Goal: Submit feedback/report problem

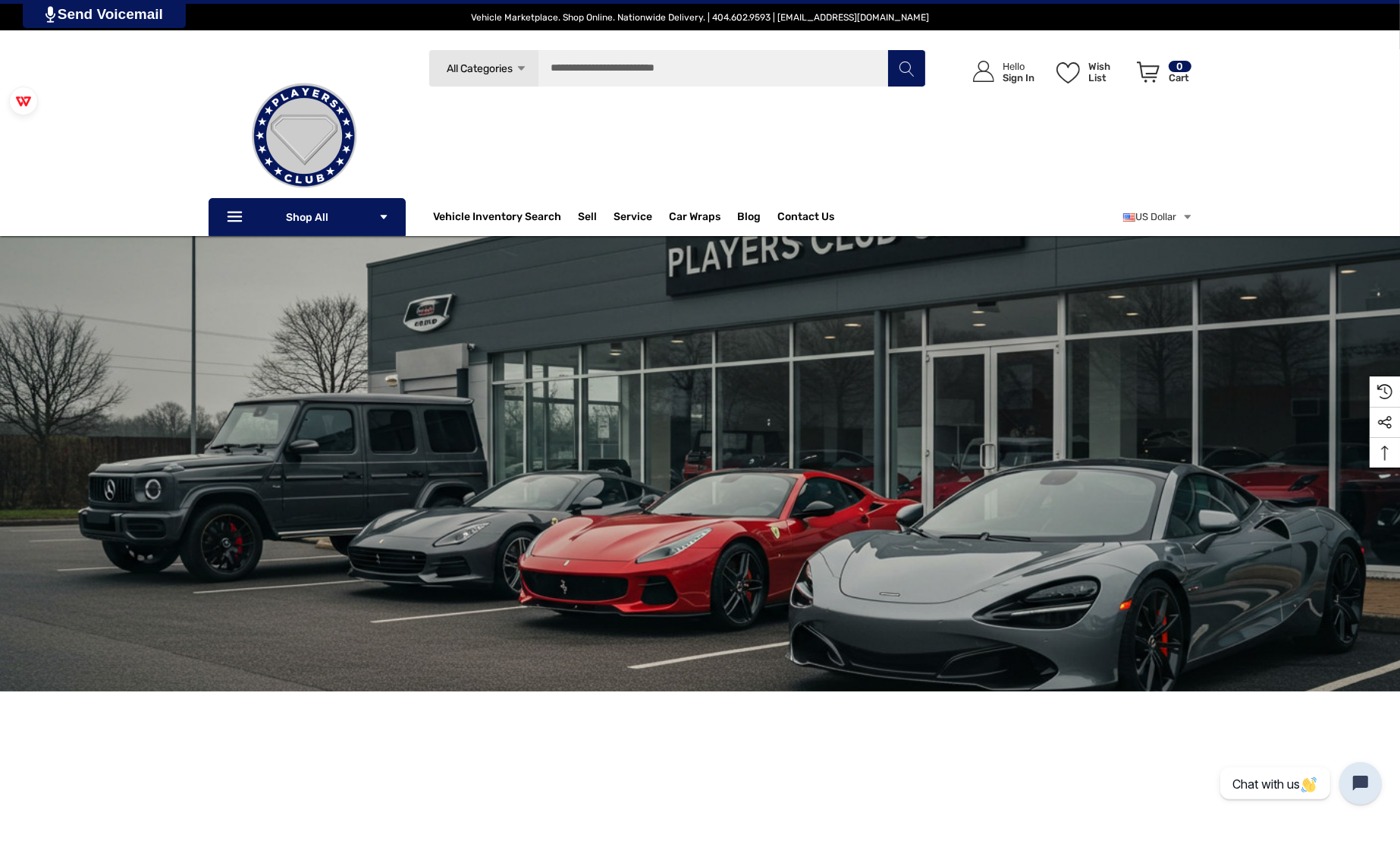
drag, startPoint x: 619, startPoint y: 153, endPoint x: 764, endPoint y: 155, distance: 145.0
click at [620, 154] on div "Search All Categories Icon Arrow Down Icon Arrow Down Icon Arrow Up Icon Arrow …" at bounding box center [677, 130] width 497 height 162
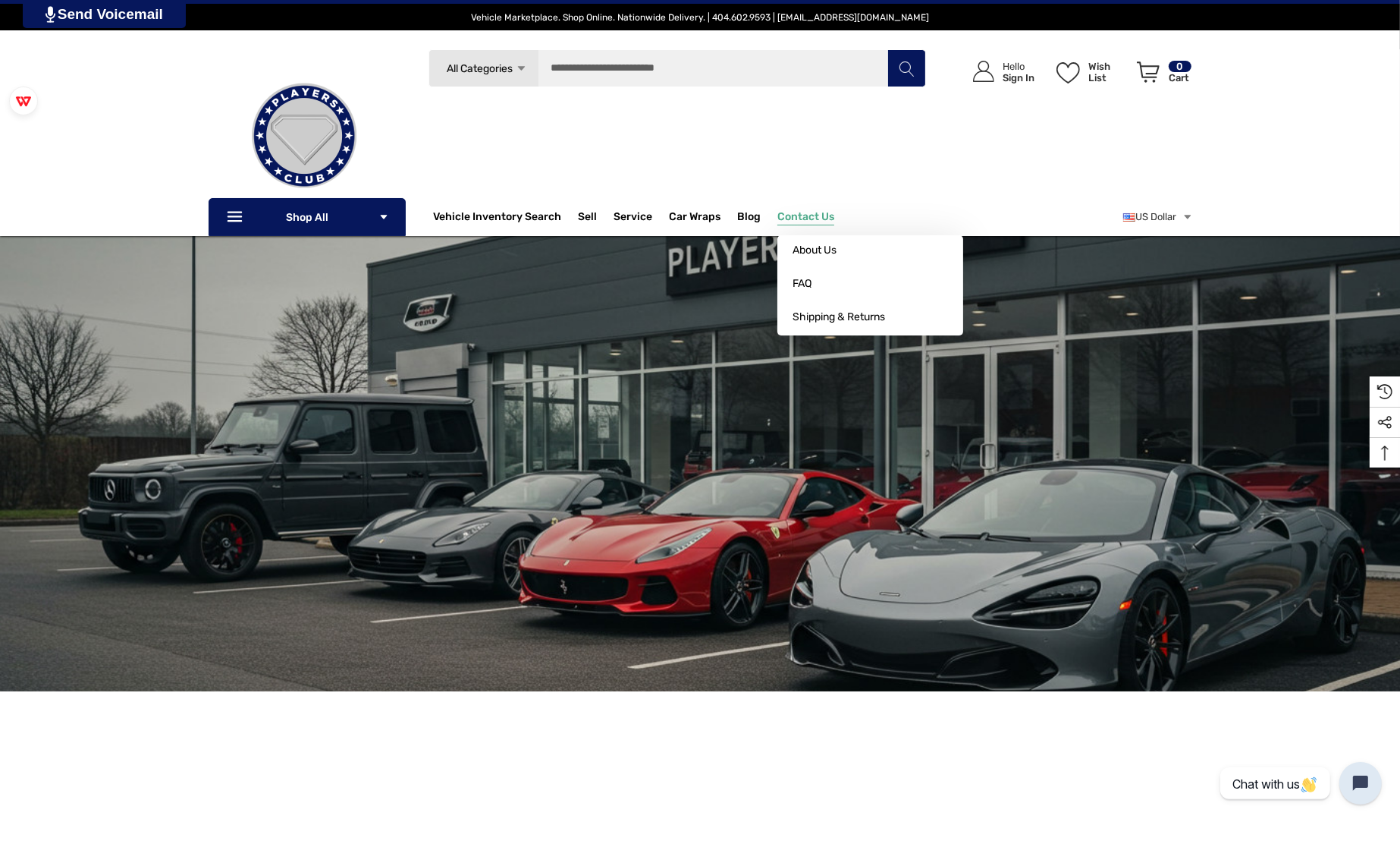
click at [802, 211] on span "Contact Us" at bounding box center [806, 218] width 57 height 17
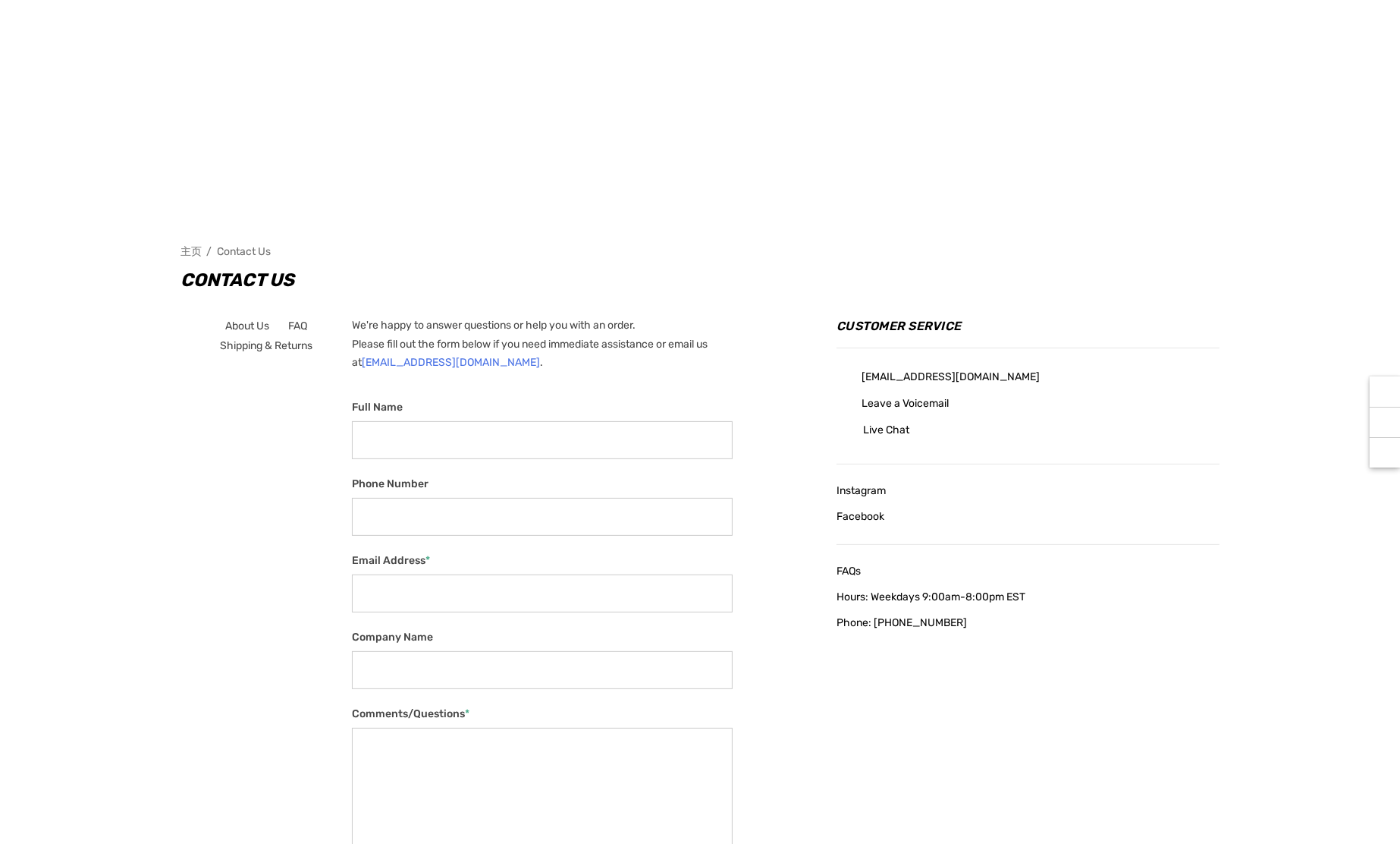
scroll to position [506, 0]
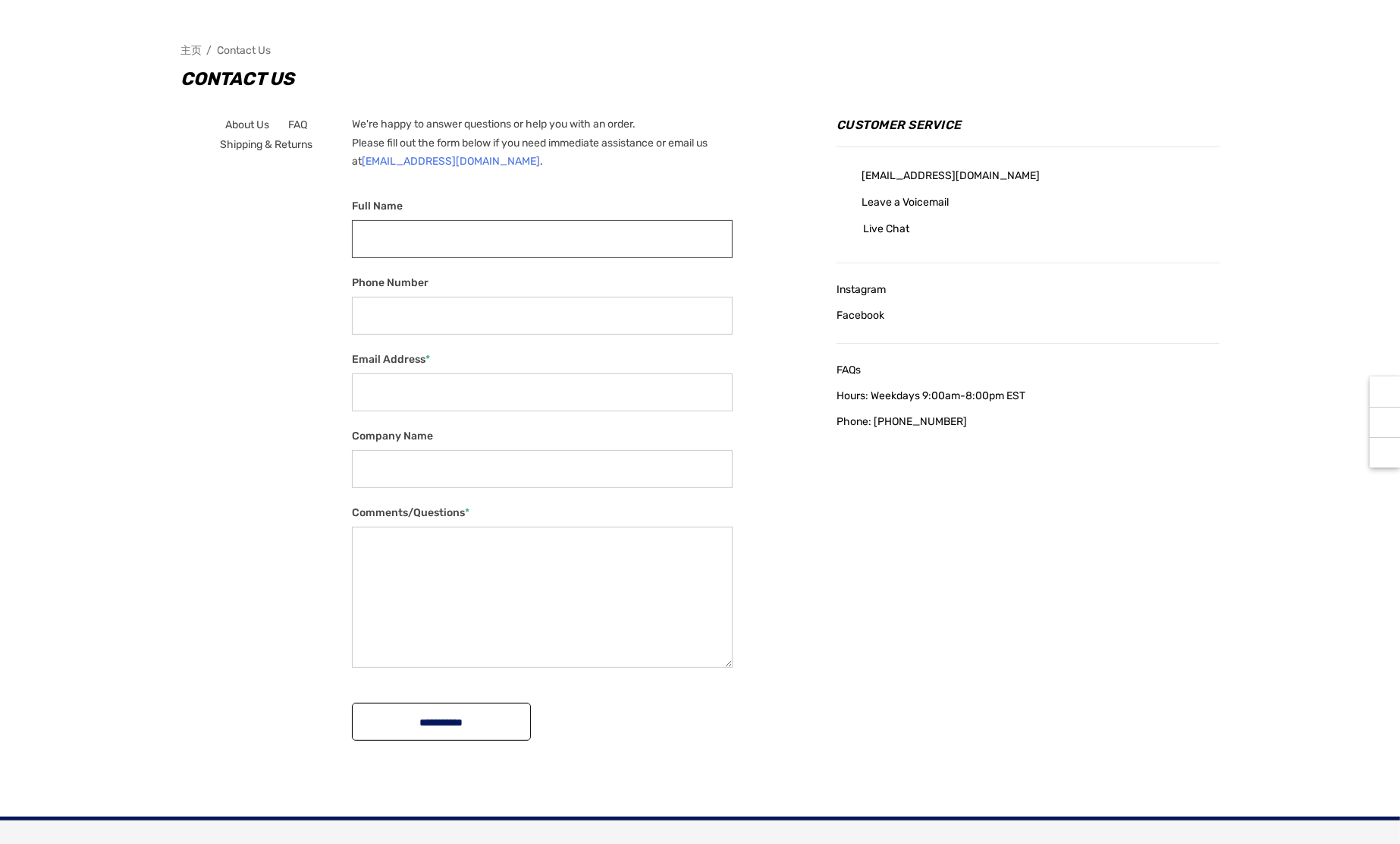
click at [518, 225] on input "Full Name" at bounding box center [542, 239] width 381 height 38
type input "***"
type input "**********"
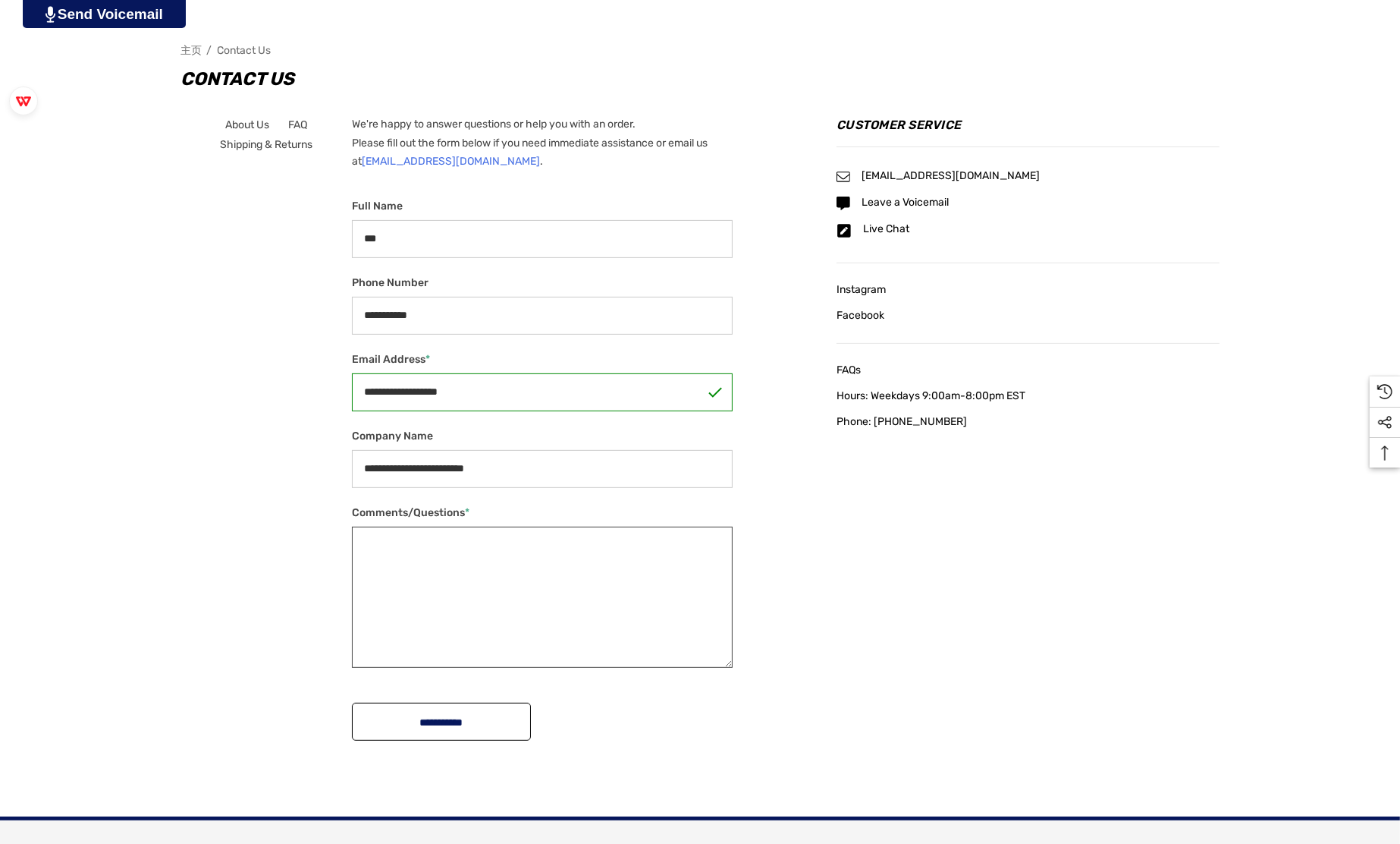
click at [524, 564] on textarea "Comments/Questions *" at bounding box center [542, 597] width 381 height 141
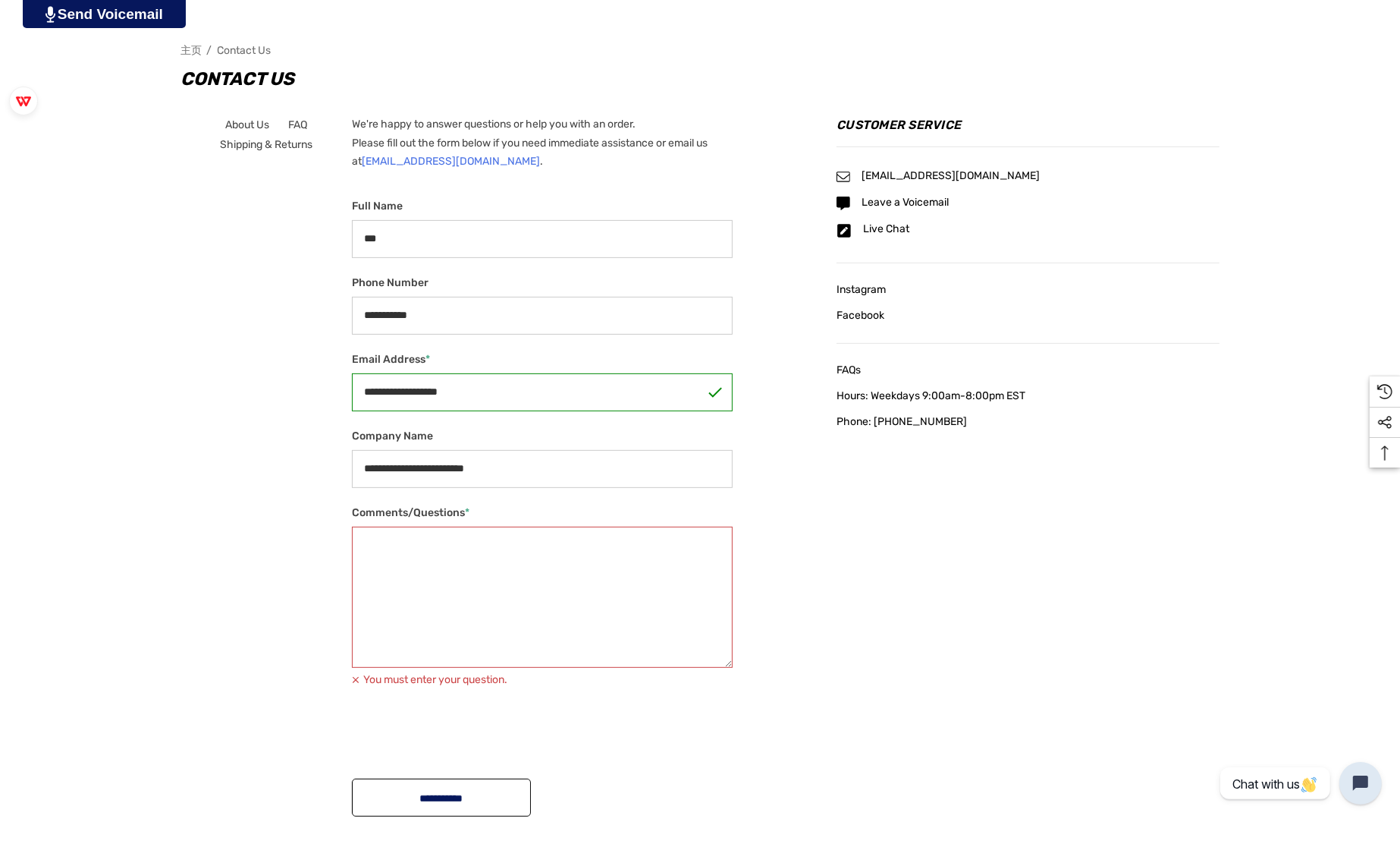
paste textarea "**********"
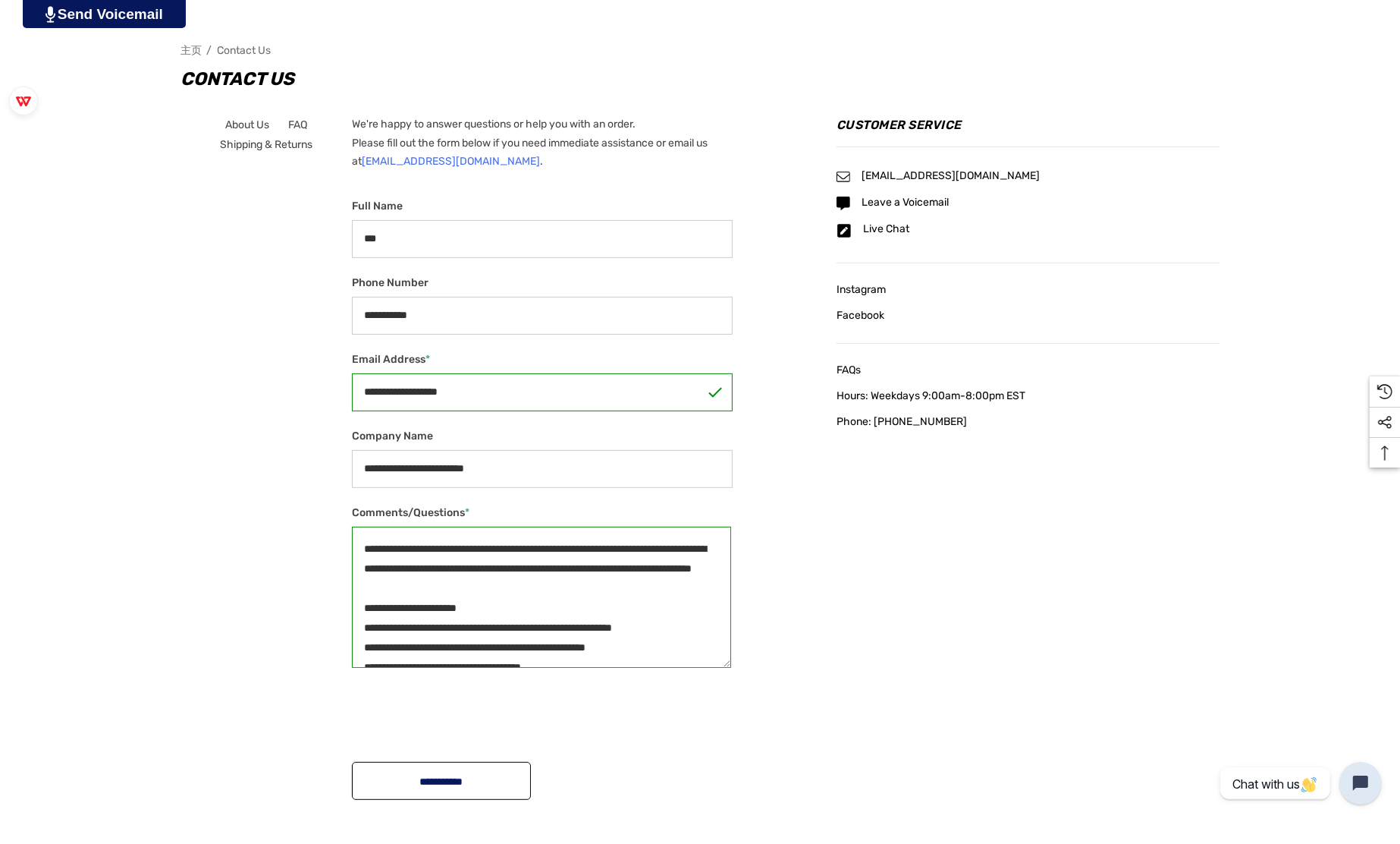
scroll to position [0, 0]
type textarea "**********"
click at [493, 786] on input "**********" at bounding box center [441, 780] width 179 height 38
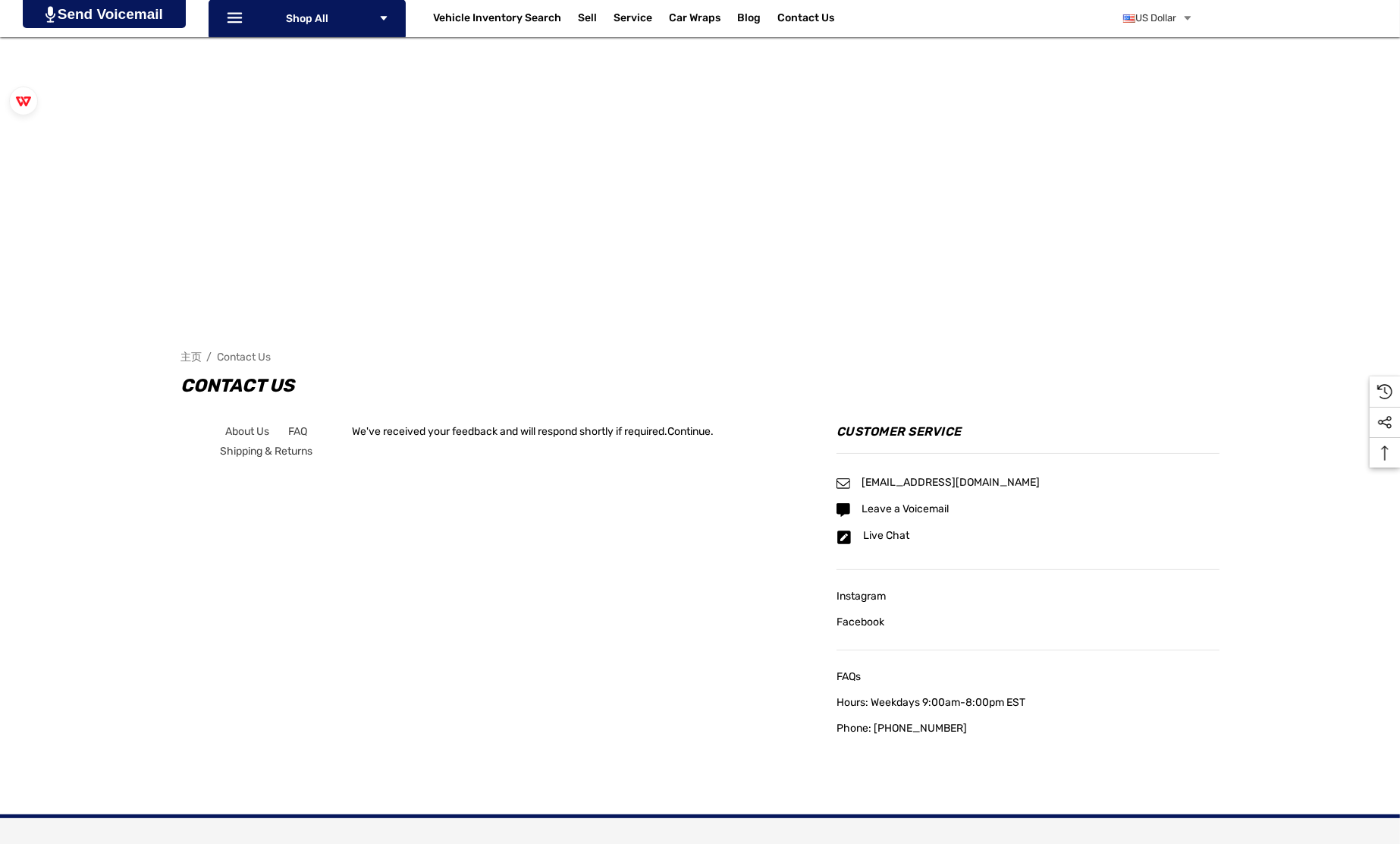
scroll to position [202, 0]
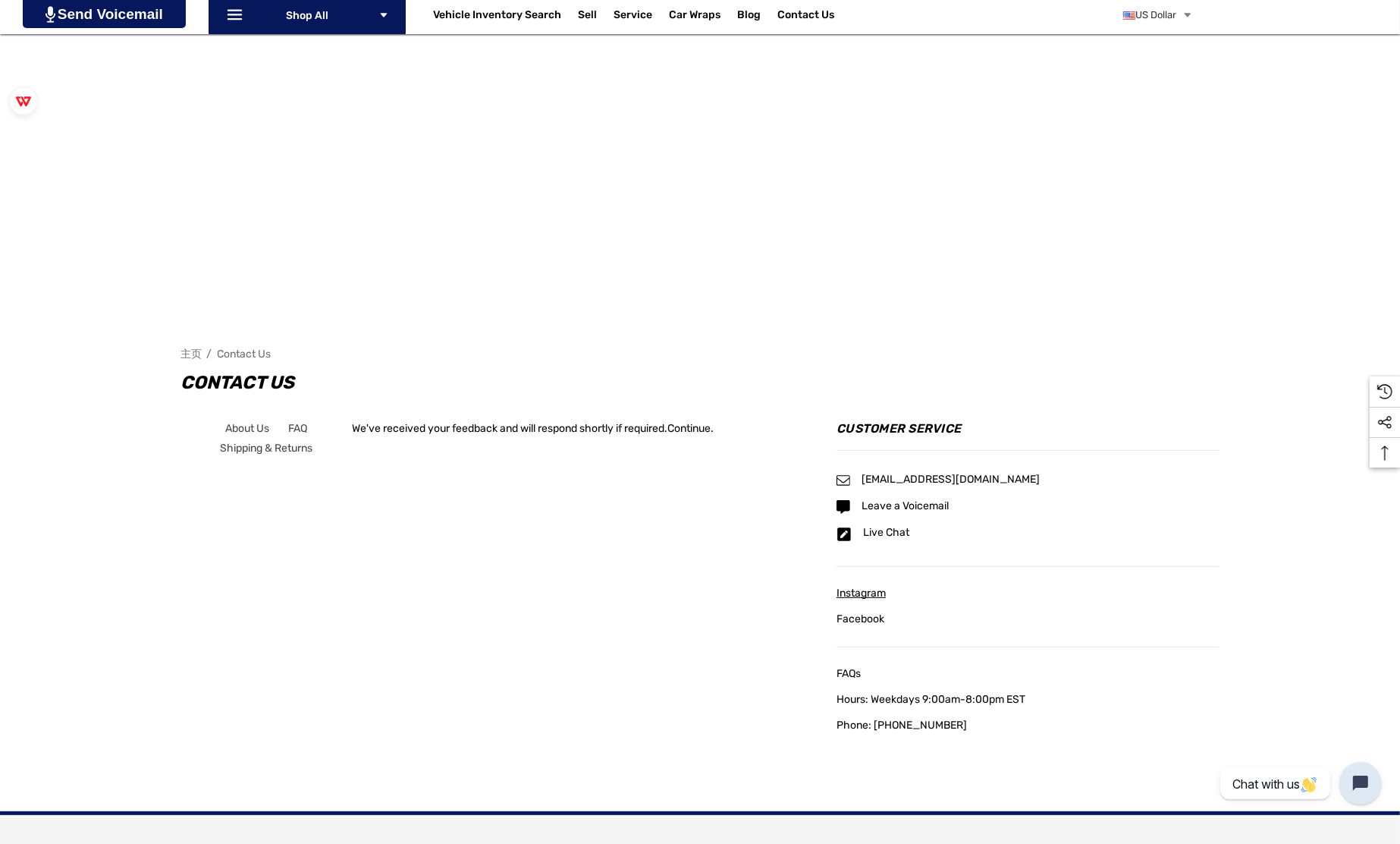
click at [878, 588] on span "Instagram" at bounding box center [861, 593] width 50 height 13
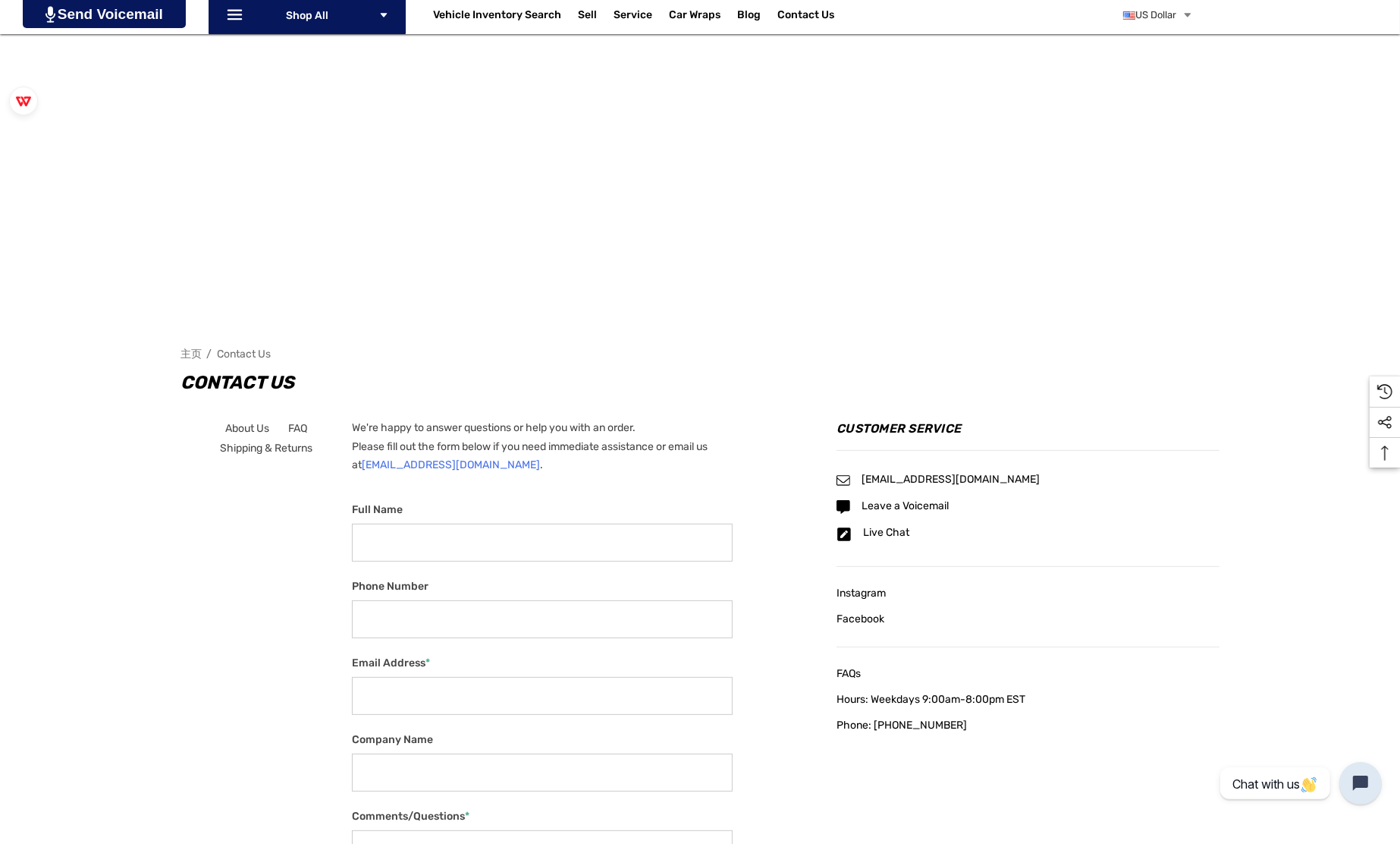
click at [1242, 577] on div "主页 Contact Us Contact Us About Us FAQ Shipping & Returns" at bounding box center [700, 569] width 1400 height 1069
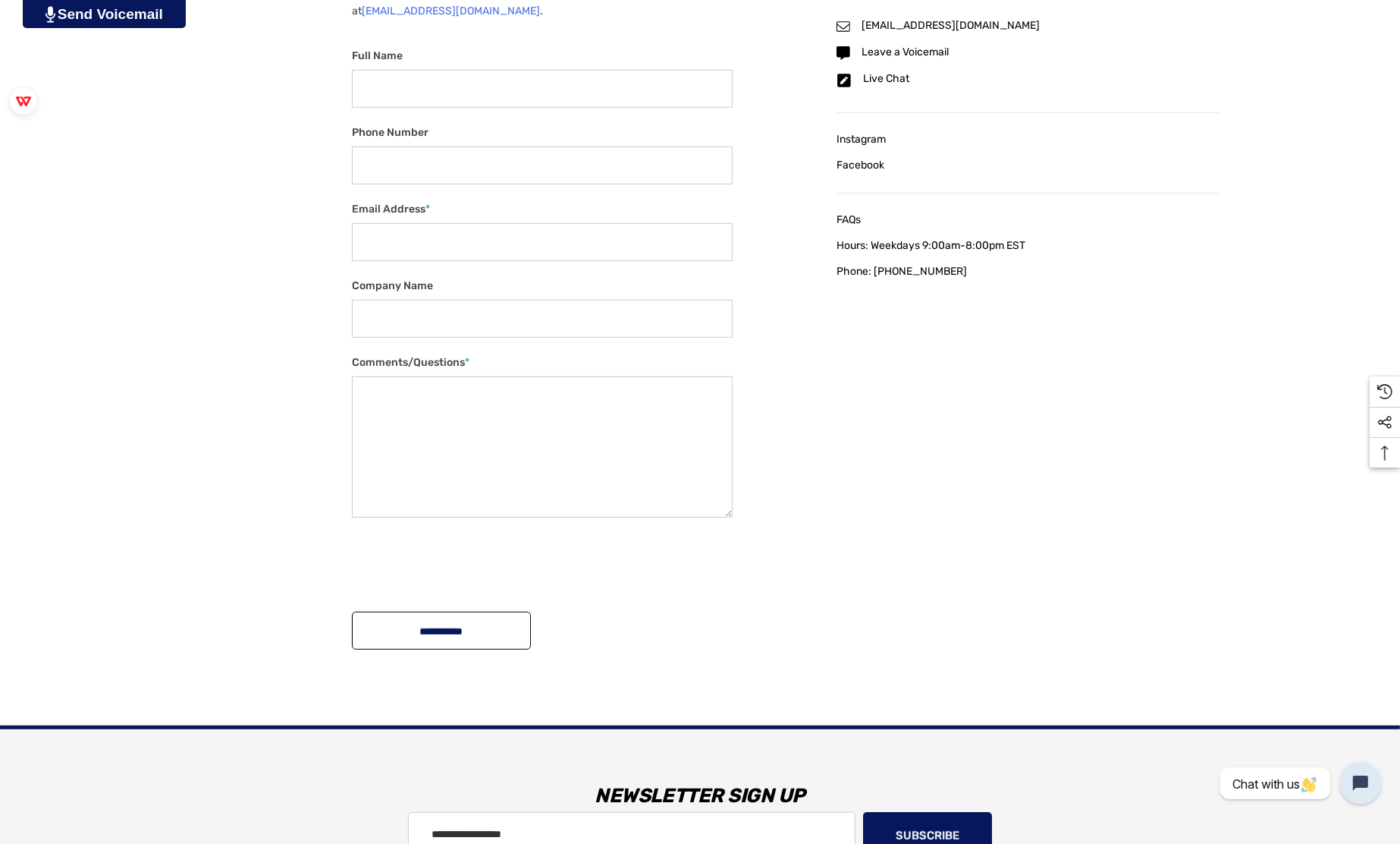
scroll to position [708, 0]
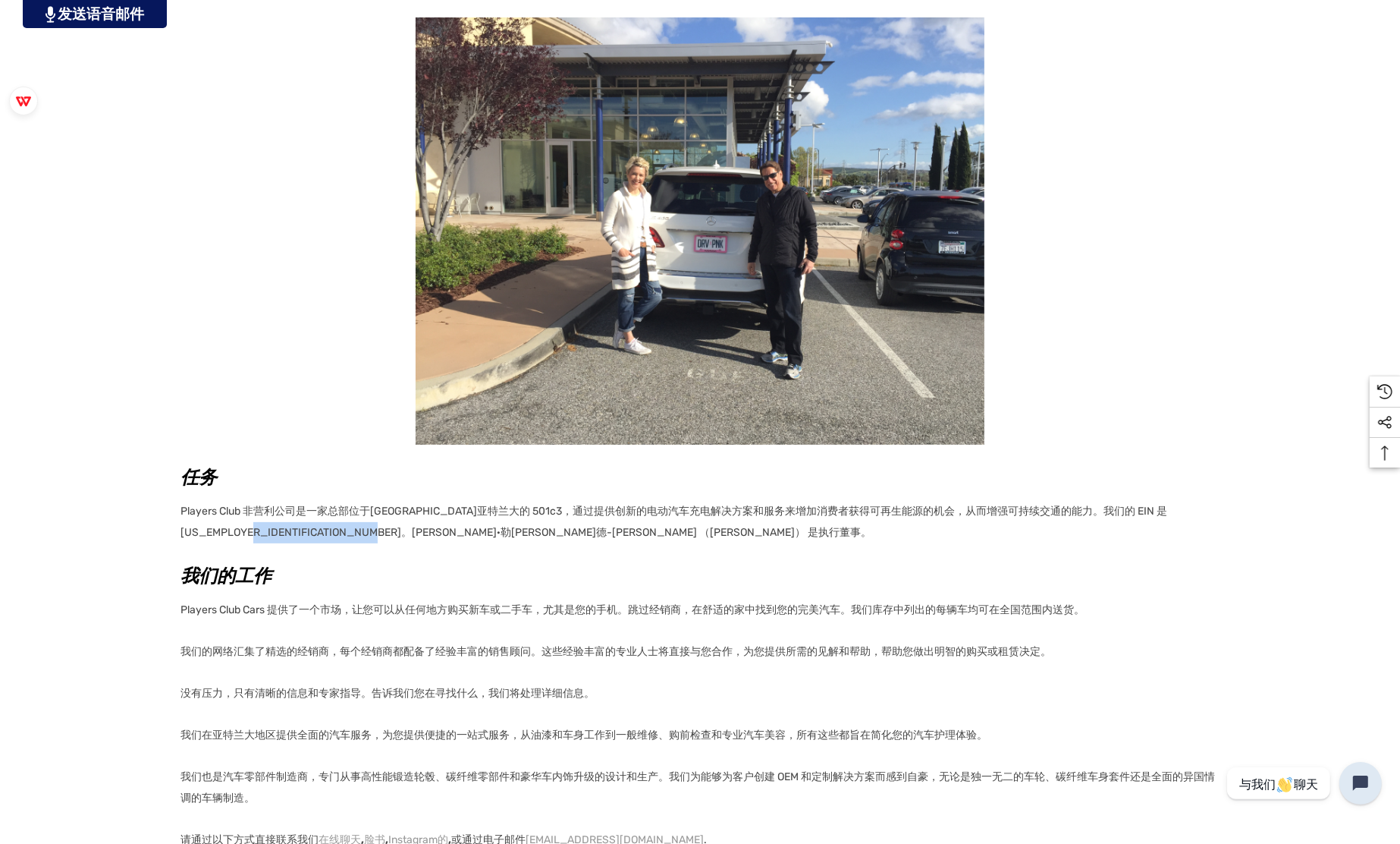
drag, startPoint x: 263, startPoint y: 529, endPoint x: 381, endPoint y: 537, distance: 118.3
click at [381, 537] on p "Players Club 非营利公司是一家总部位于[GEOGRAPHIC_DATA]亚特兰大的 501c3，通过提供创新的电动汽车充电解决方案和服务来增加消费…" at bounding box center [700, 520] width 1039 height 47
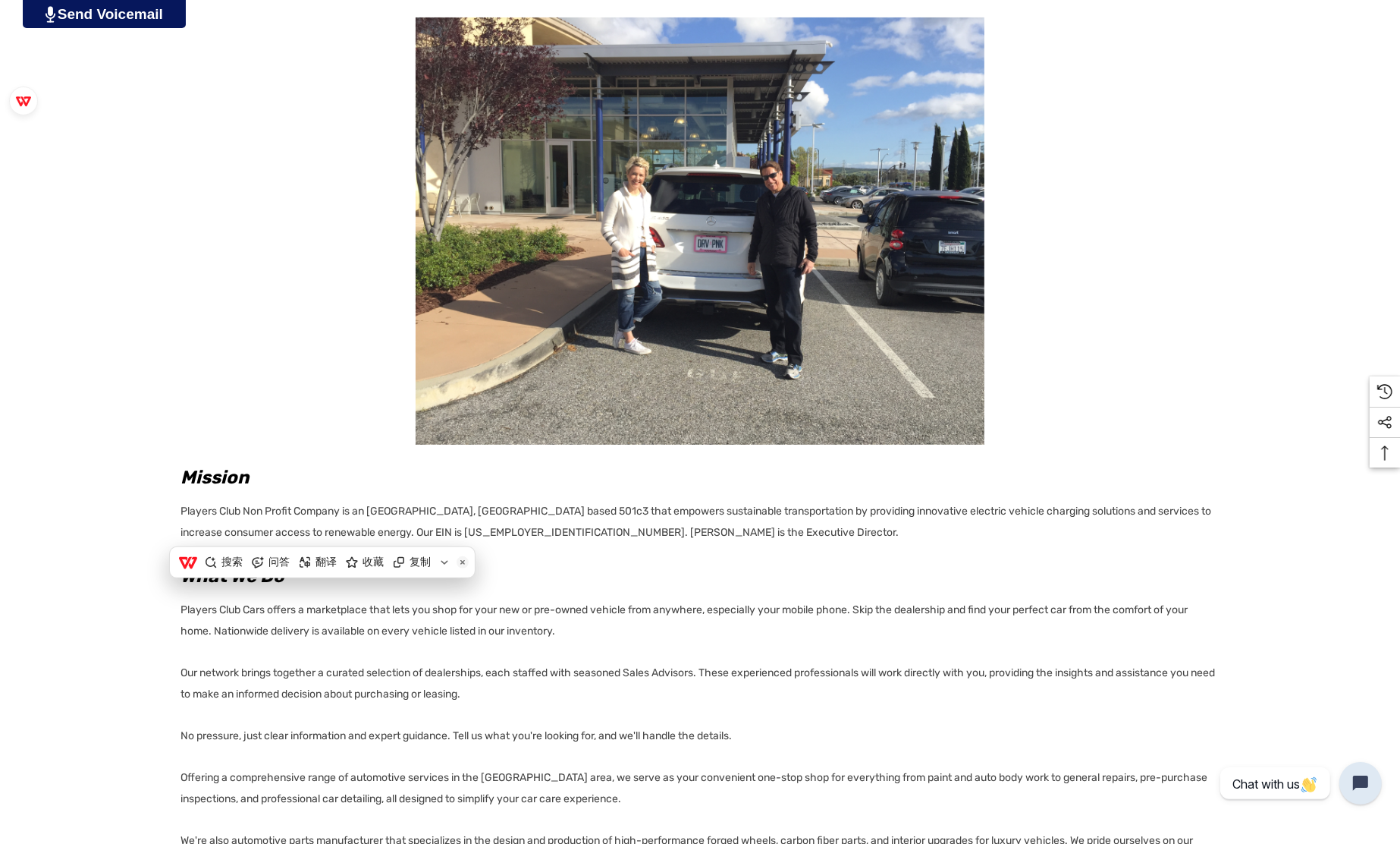
click at [711, 559] on div "Mission Players Club Non Profit Company is an [GEOGRAPHIC_DATA], [GEOGRAPHIC_DA…" at bounding box center [700, 536] width 1039 height 1037
drag, startPoint x: 397, startPoint y: 531, endPoint x: 415, endPoint y: 530, distance: 18.0
click at [415, 530] on p "Players Club Non Profit Company is an [GEOGRAPHIC_DATA], [GEOGRAPHIC_DATA] base…" at bounding box center [700, 520] width 1039 height 47
drag, startPoint x: 415, startPoint y: 530, endPoint x: 393, endPoint y: 530, distance: 22.0
click at [393, 530] on p "Players Club Non Profit Company is an [GEOGRAPHIC_DATA], [GEOGRAPHIC_DATA] base…" at bounding box center [700, 520] width 1039 height 47
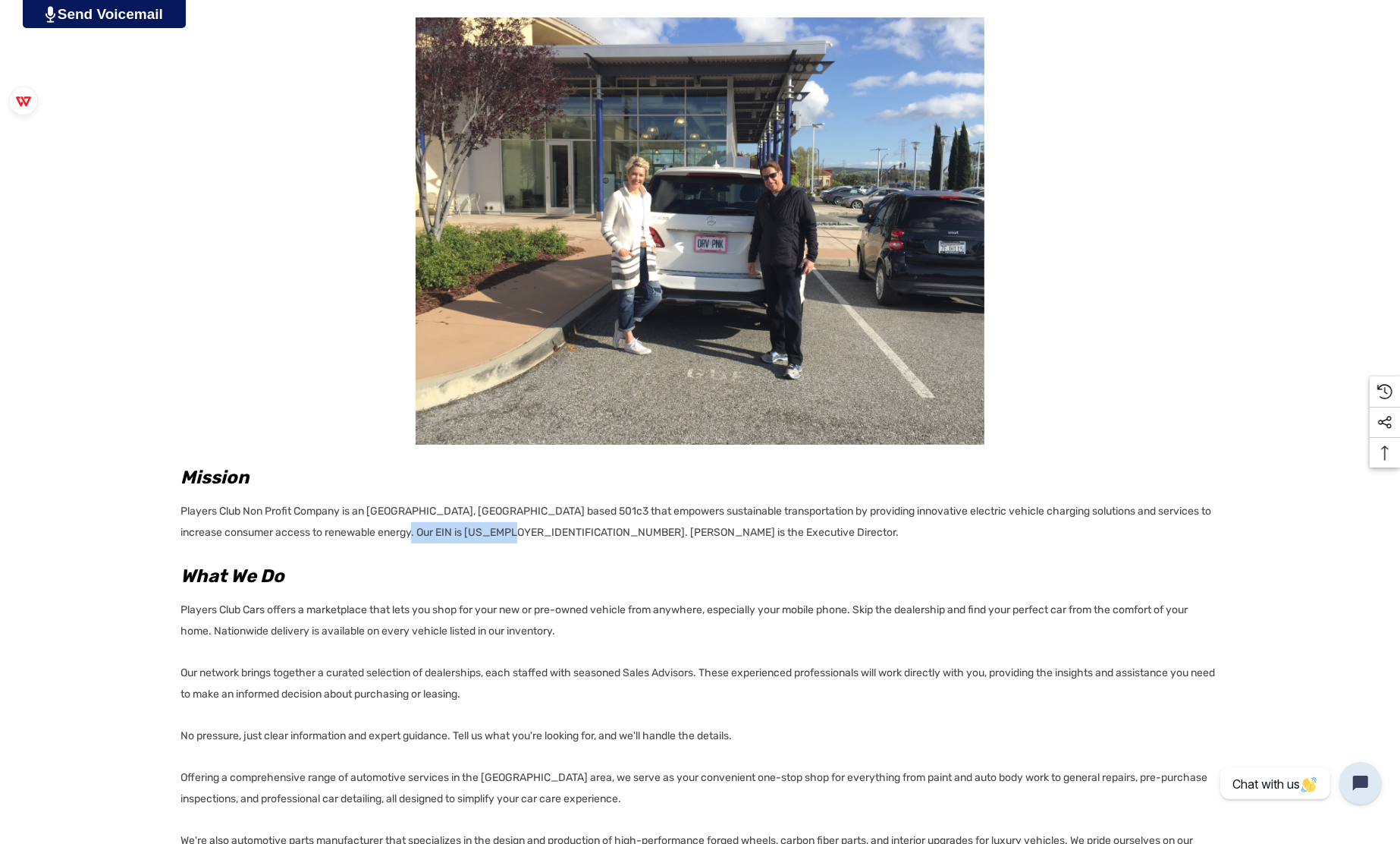
drag, startPoint x: 389, startPoint y: 528, endPoint x: 511, endPoint y: 534, distance: 122.1
click at [511, 534] on p "Players Club Non Profit Company is an [GEOGRAPHIC_DATA], [GEOGRAPHIC_DATA] base…" at bounding box center [700, 520] width 1039 height 47
copy p "[PERSON_NAME]"
